Goal: Find specific page/section: Find specific page/section

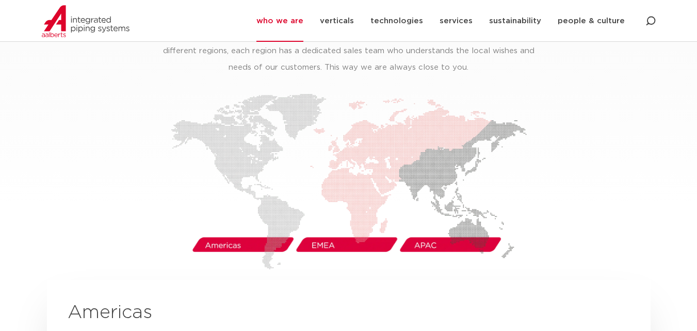
scroll to position [1651, 0]
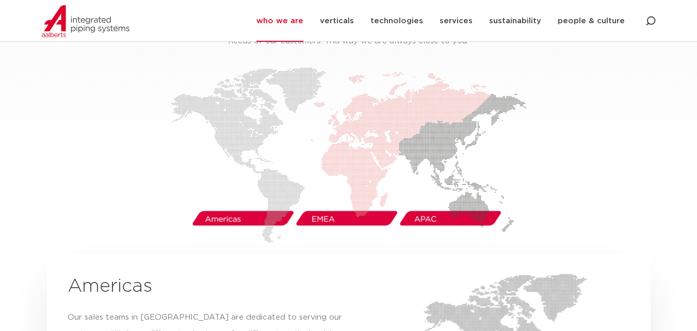
click at [224, 204] on img at bounding box center [349, 155] width 356 height 176
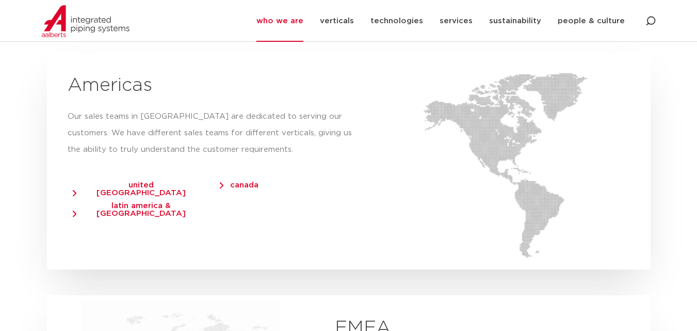
scroll to position [1858, 0]
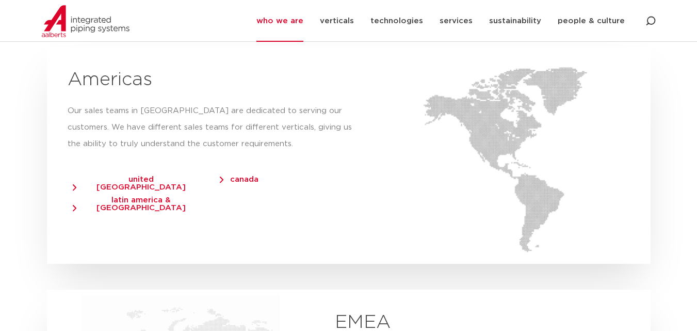
click at [151, 196] on span "latin america & [GEOGRAPHIC_DATA]" at bounding box center [136, 203] width 127 height 15
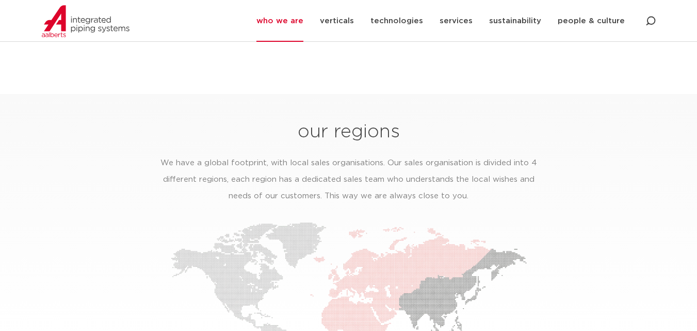
scroll to position [1600, 0]
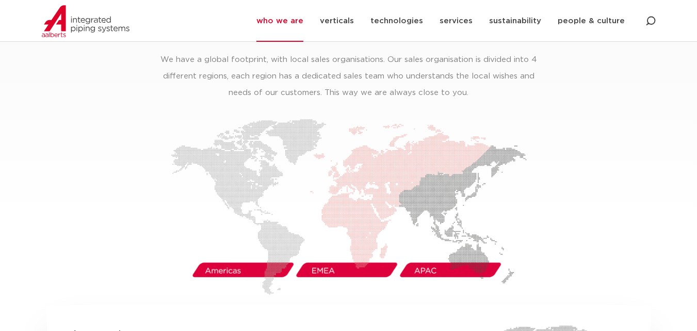
click at [221, 254] on img at bounding box center [349, 207] width 356 height 176
click at [281, 238] on img at bounding box center [349, 207] width 356 height 176
click at [276, 233] on img at bounding box center [349, 207] width 356 height 176
click at [265, 215] on img at bounding box center [349, 207] width 356 height 176
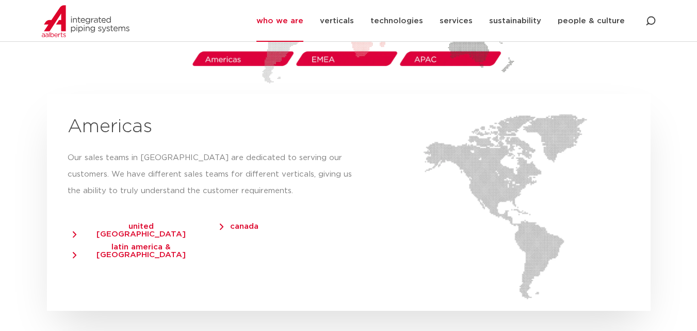
scroll to position [1806, 0]
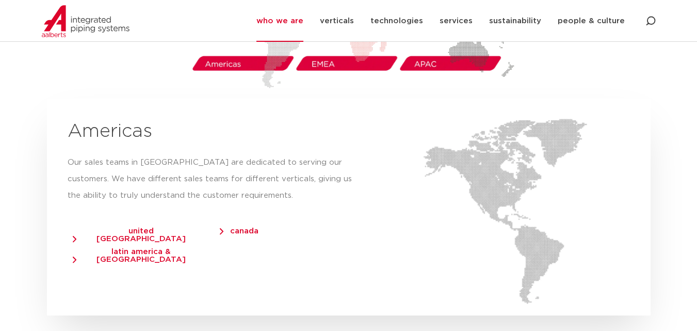
click at [127, 248] on span "latin america & [GEOGRAPHIC_DATA]" at bounding box center [136, 255] width 127 height 15
